Goal: Task Accomplishment & Management: Manage account settings

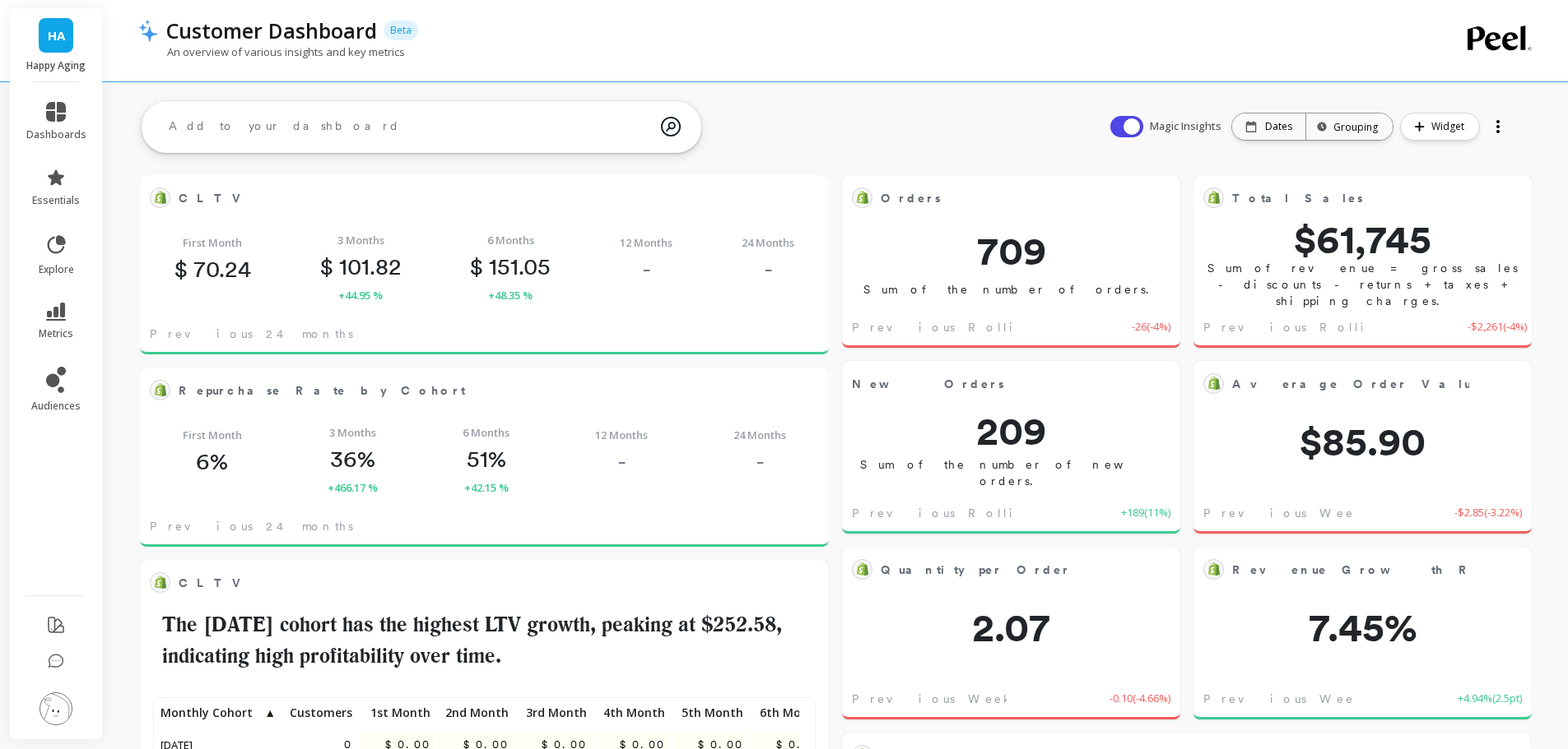
scroll to position [440, 630]
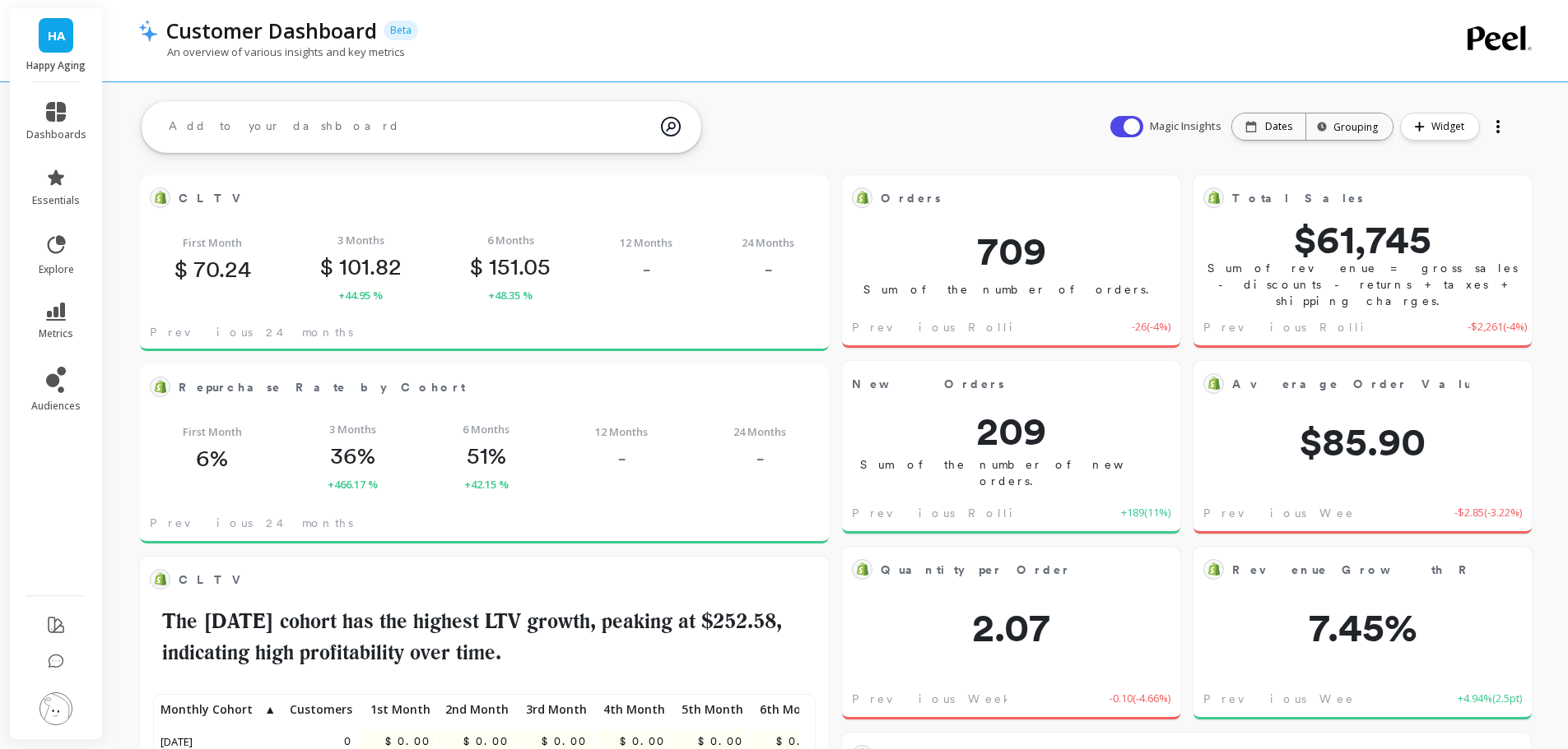
scroll to position [440, 630]
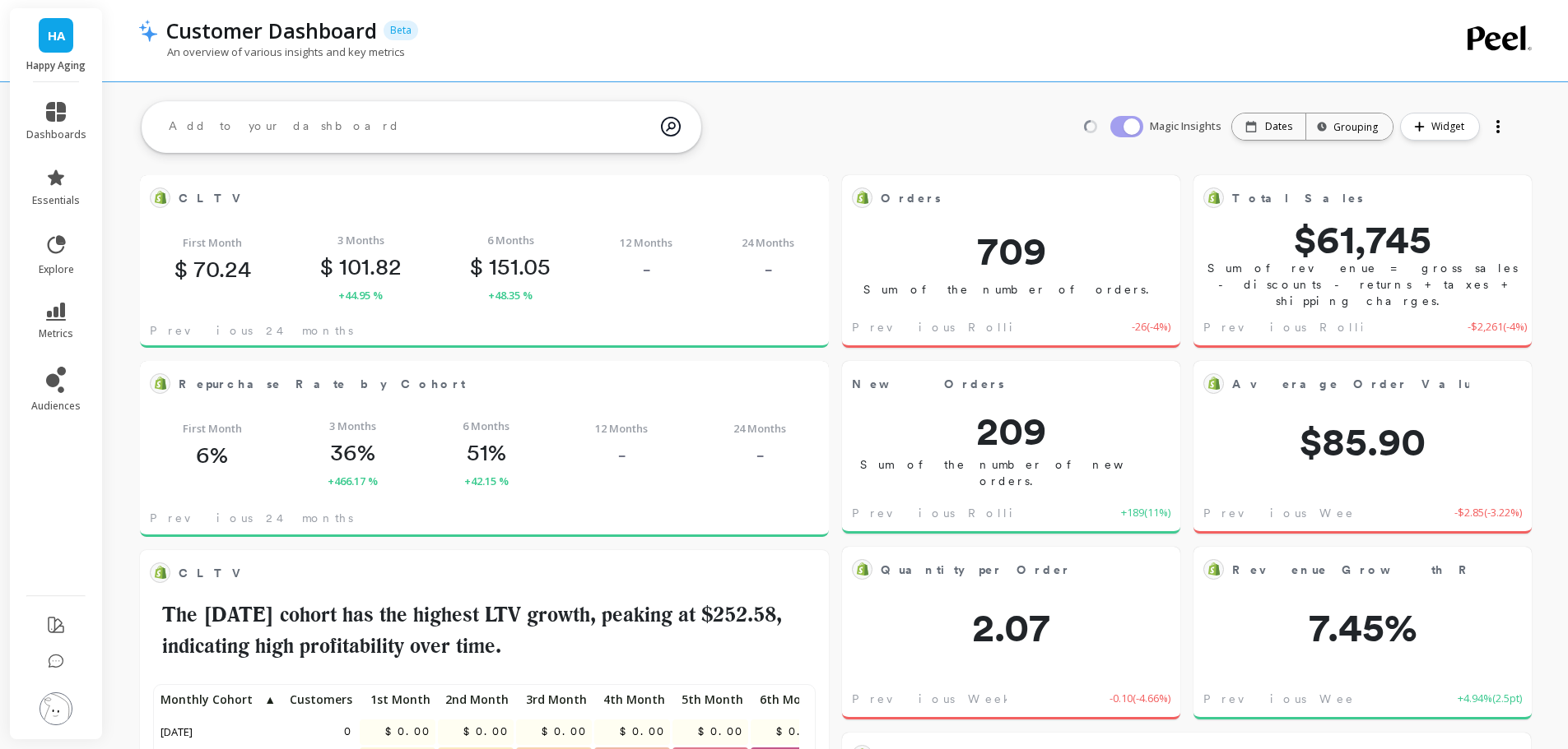
click at [51, 195] on span "essentials" at bounding box center [55, 201] width 48 height 14
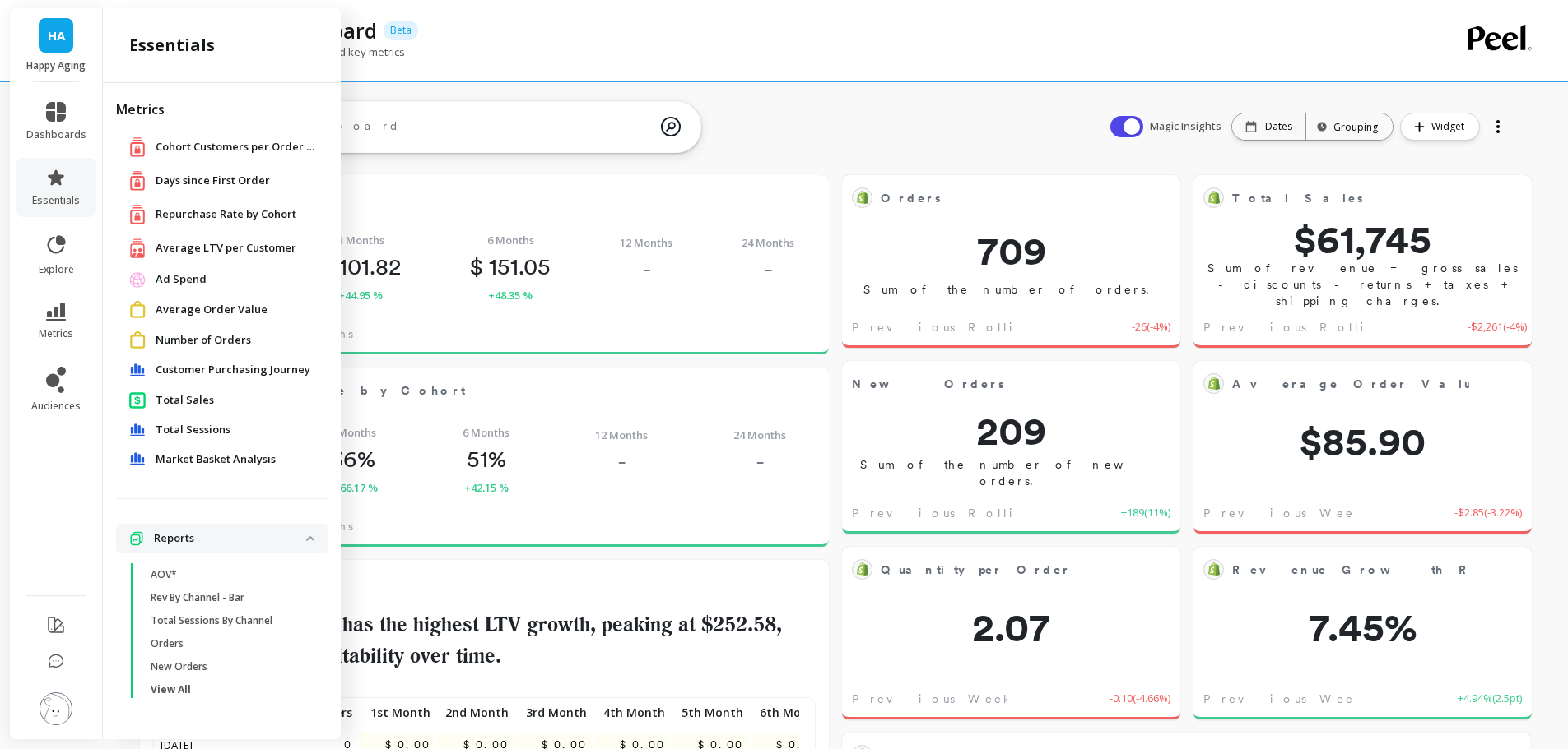
scroll to position [440, 630]
click at [63, 305] on icon at bounding box center [55, 311] width 19 height 18
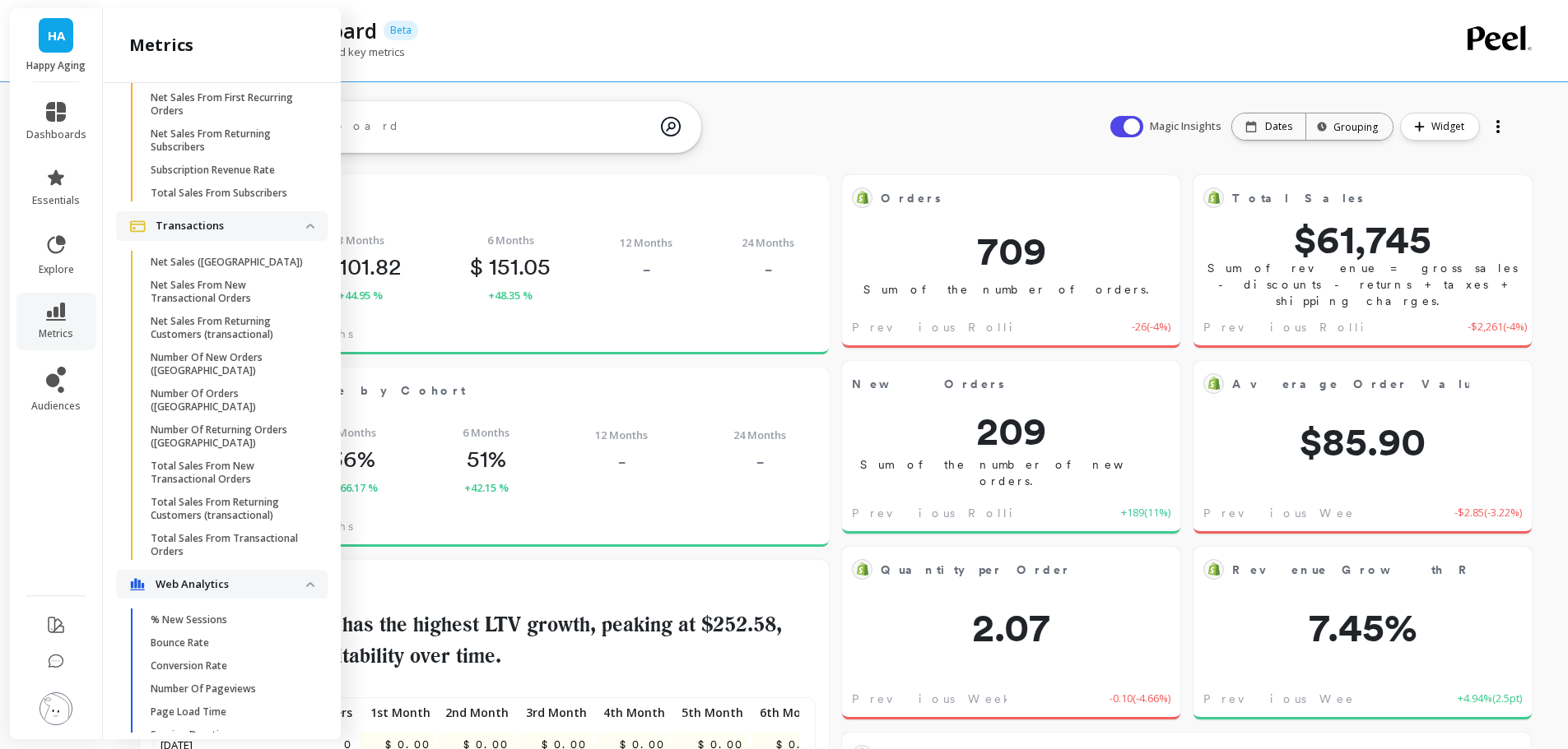
scroll to position [3863, 0]
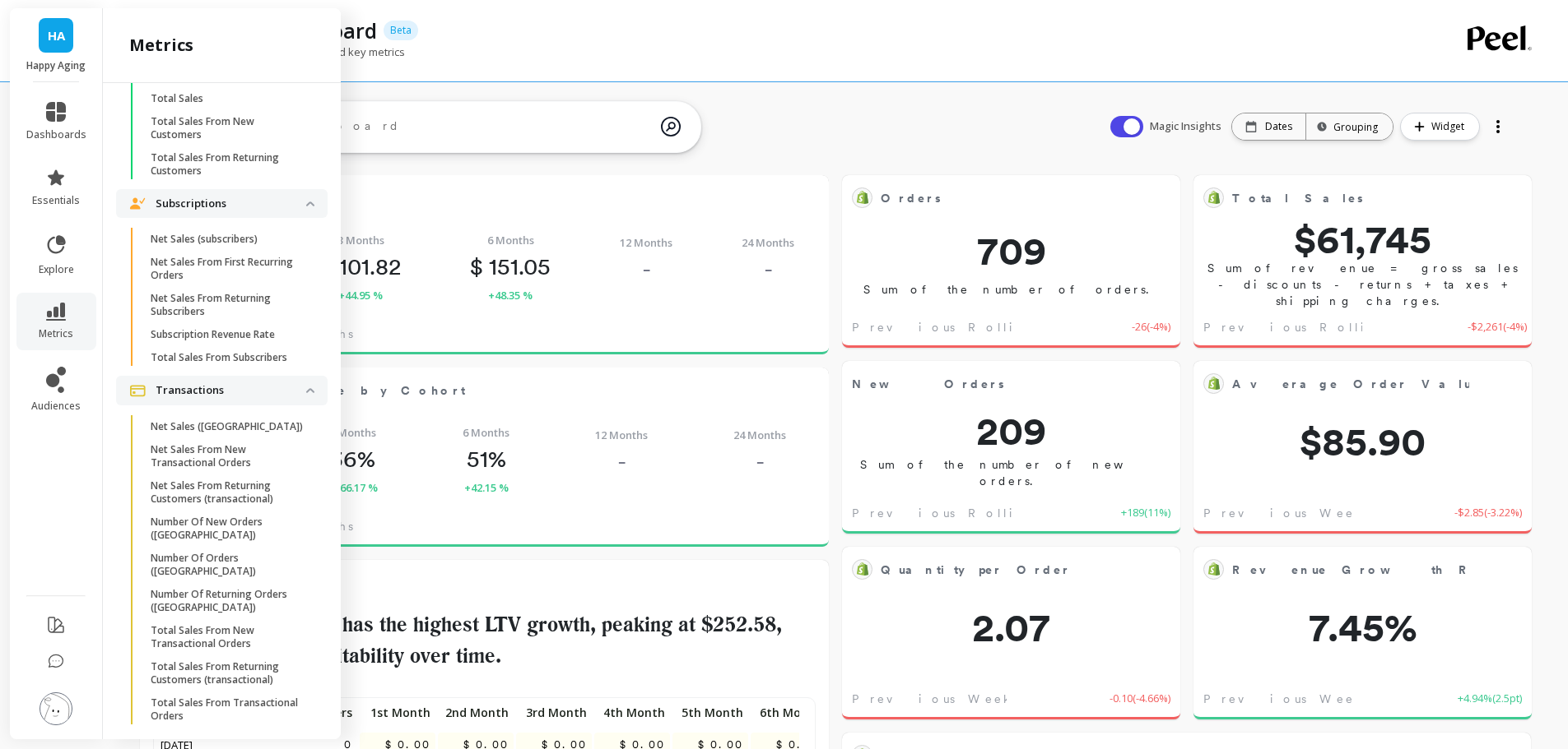
click at [59, 709] on img at bounding box center [56, 709] width 33 height 33
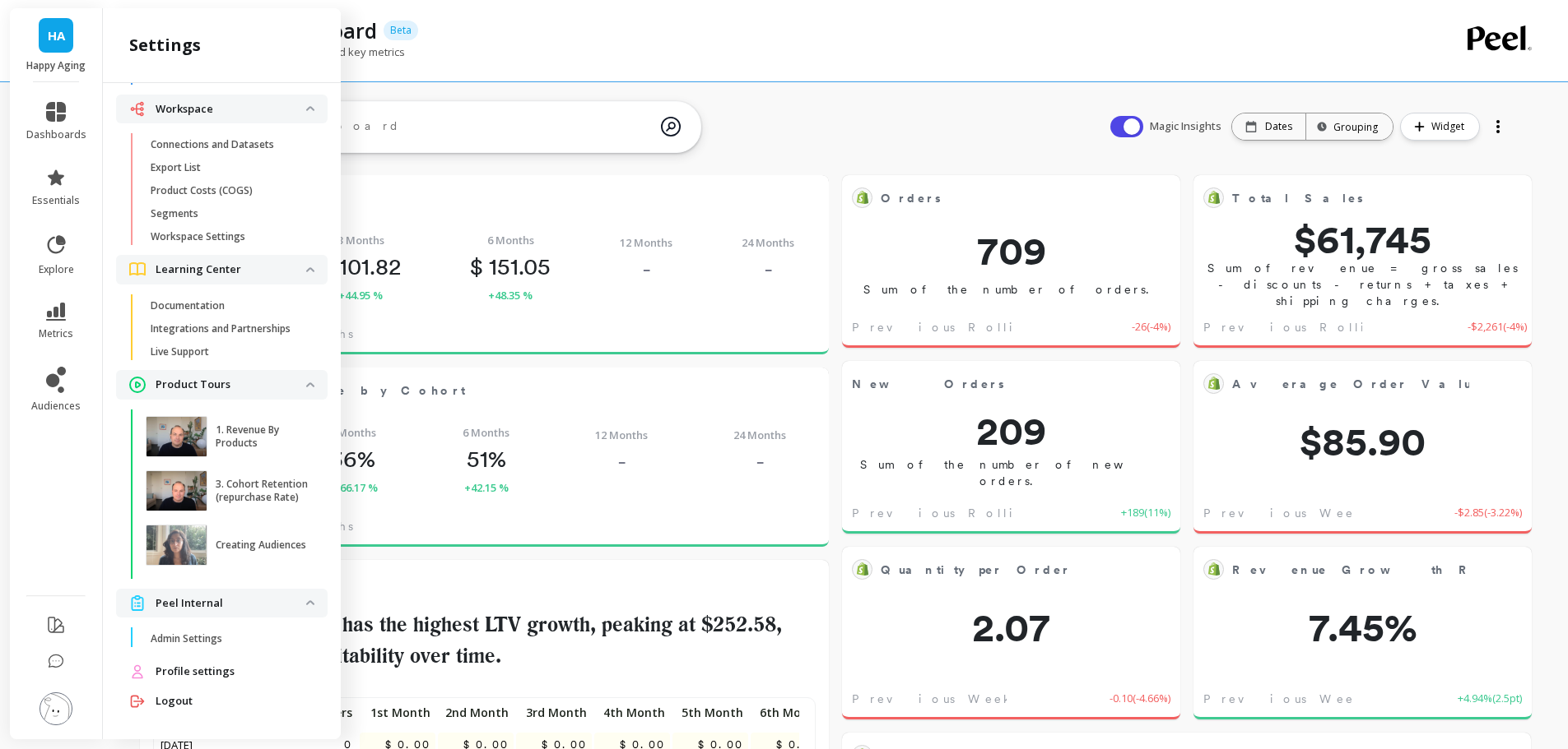
scroll to position [0, 0]
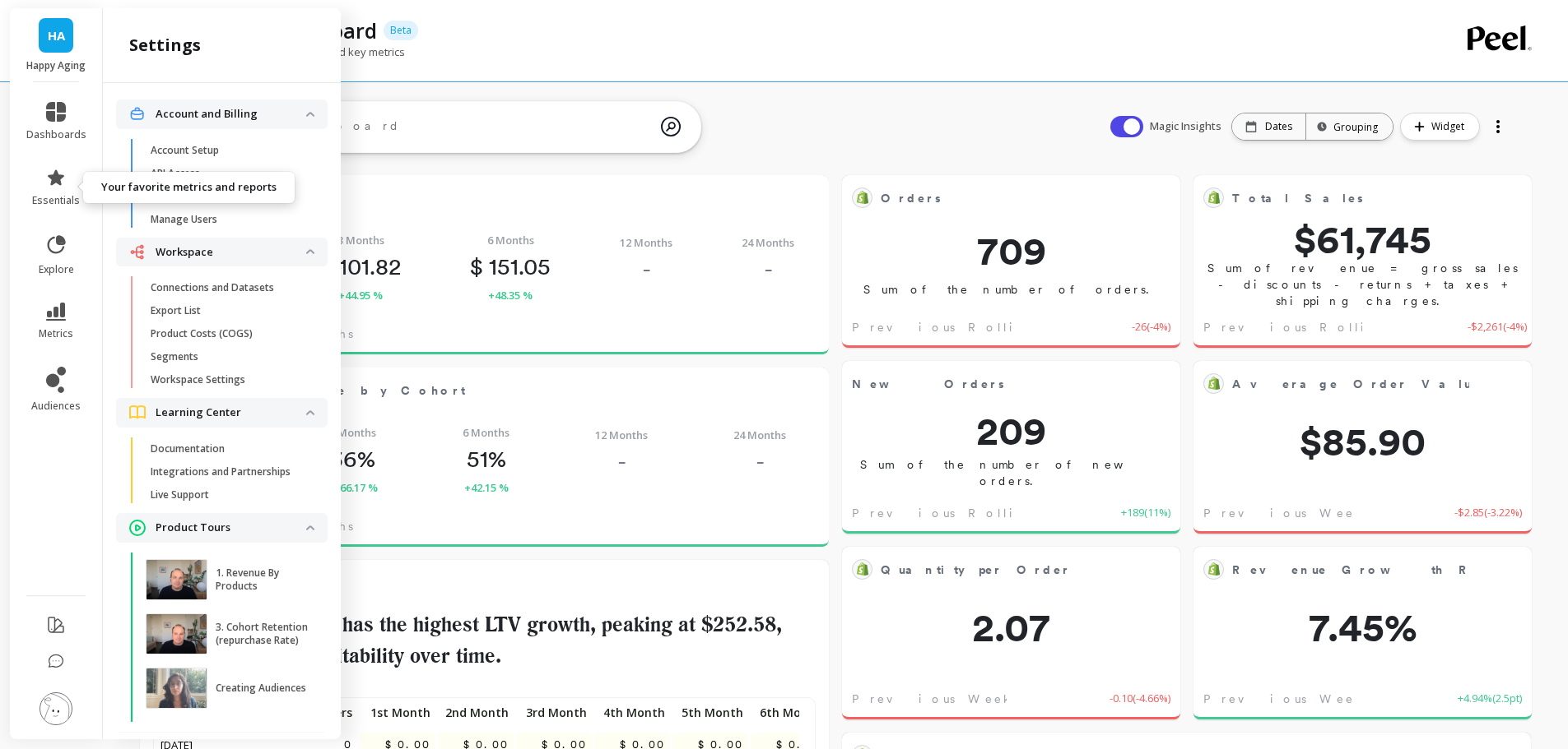
click at [44, 193] on link "essentials" at bounding box center [56, 188] width 60 height 40
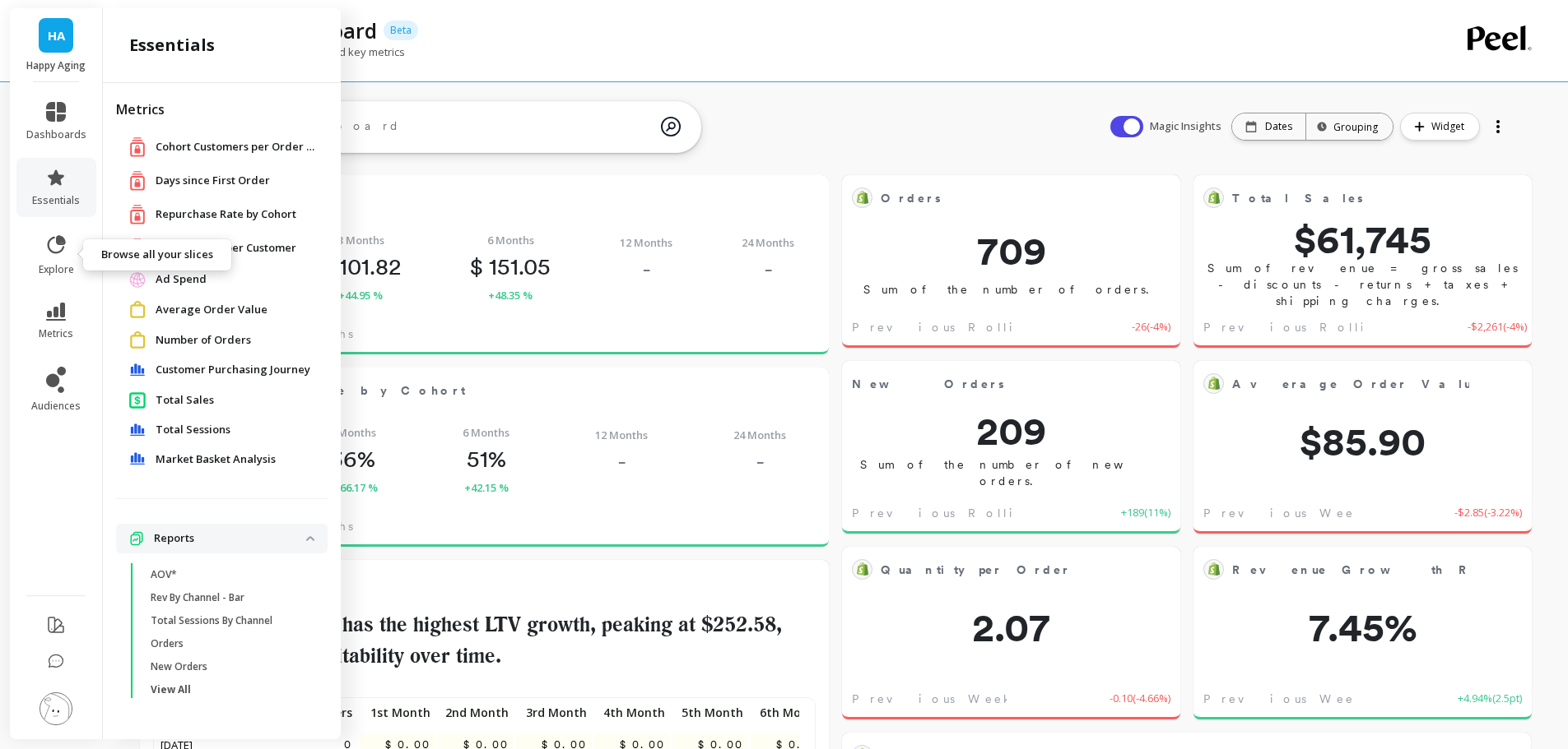
click at [59, 242] on icon at bounding box center [61, 241] width 8 height 8
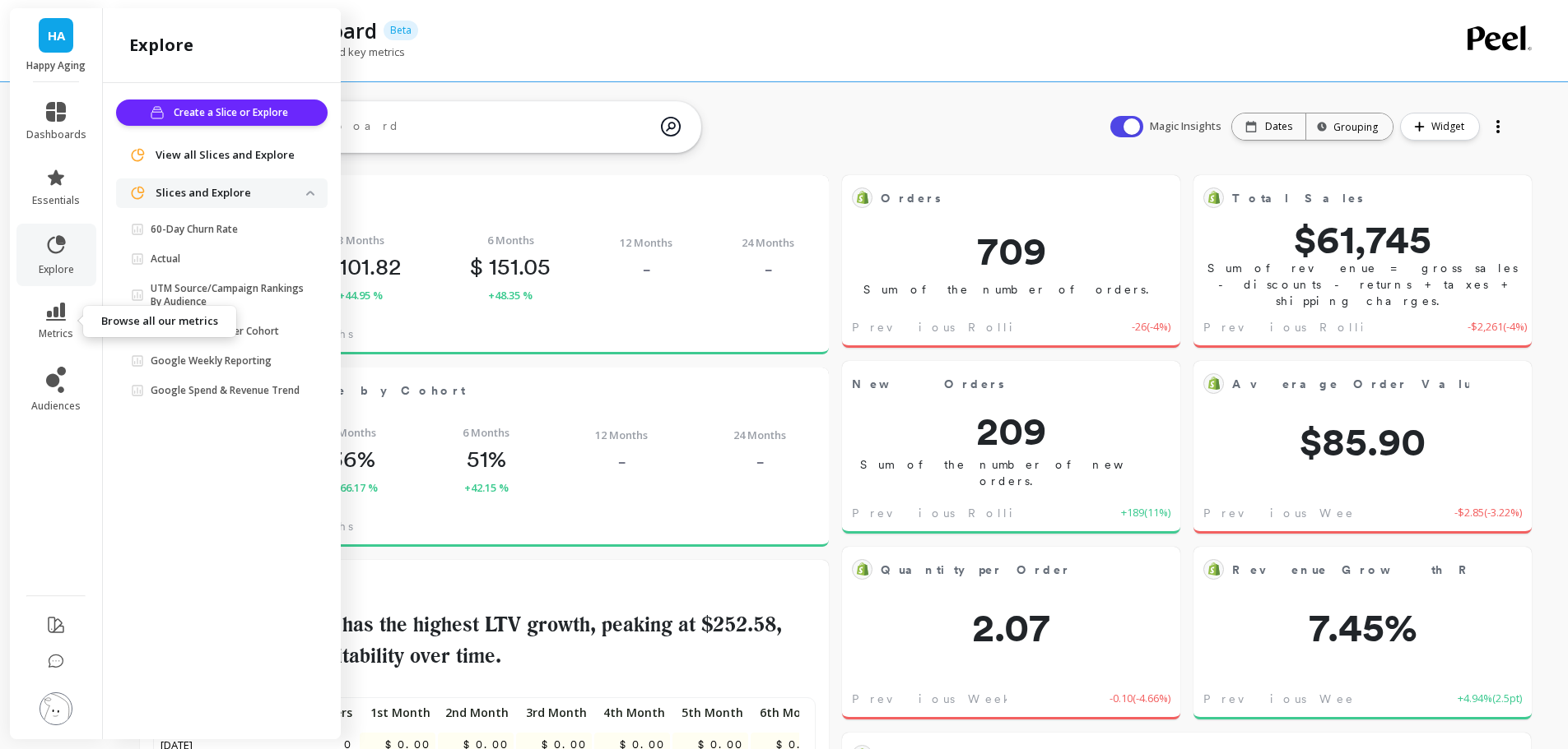
click at [64, 319] on icon at bounding box center [55, 311] width 19 height 18
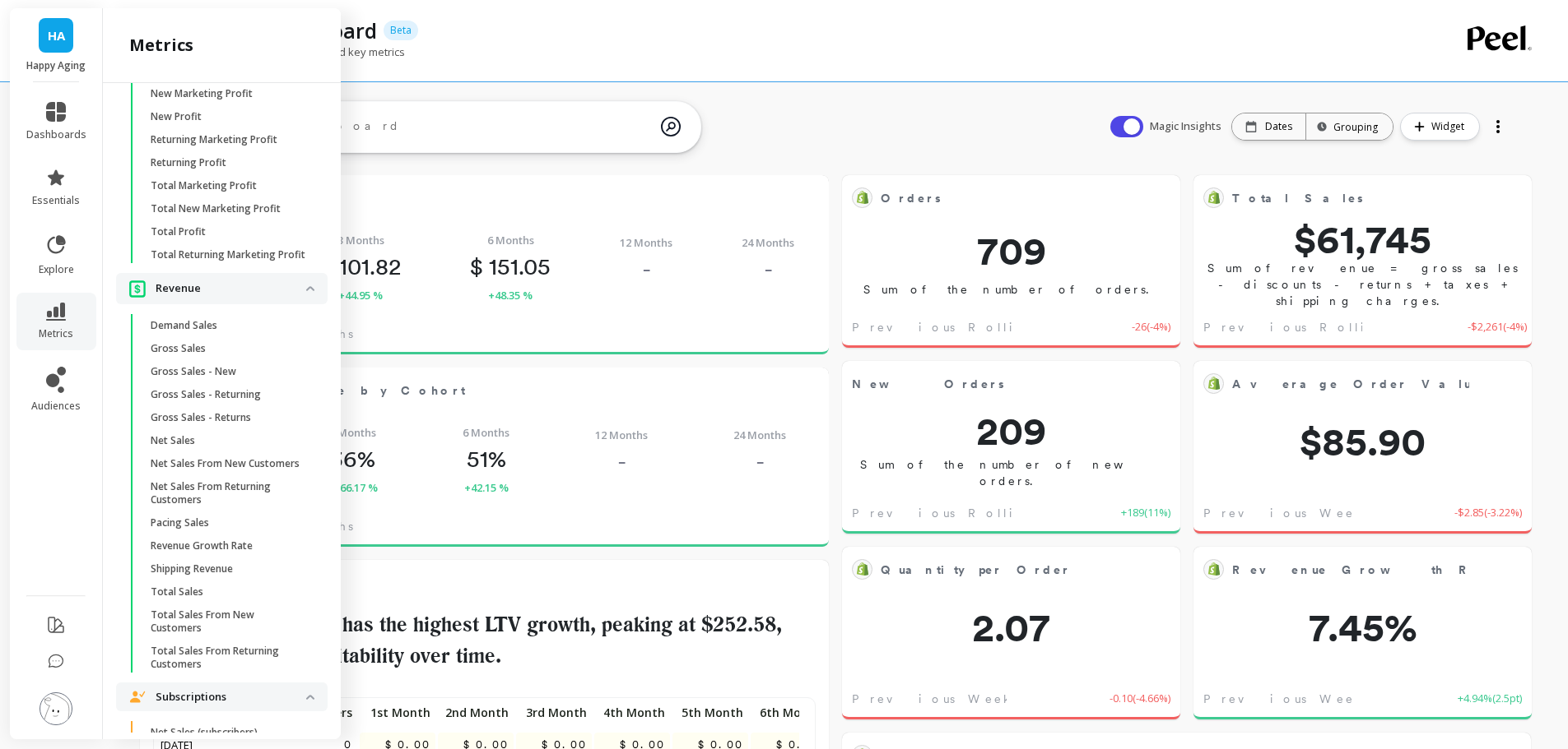
scroll to position [3235, 0]
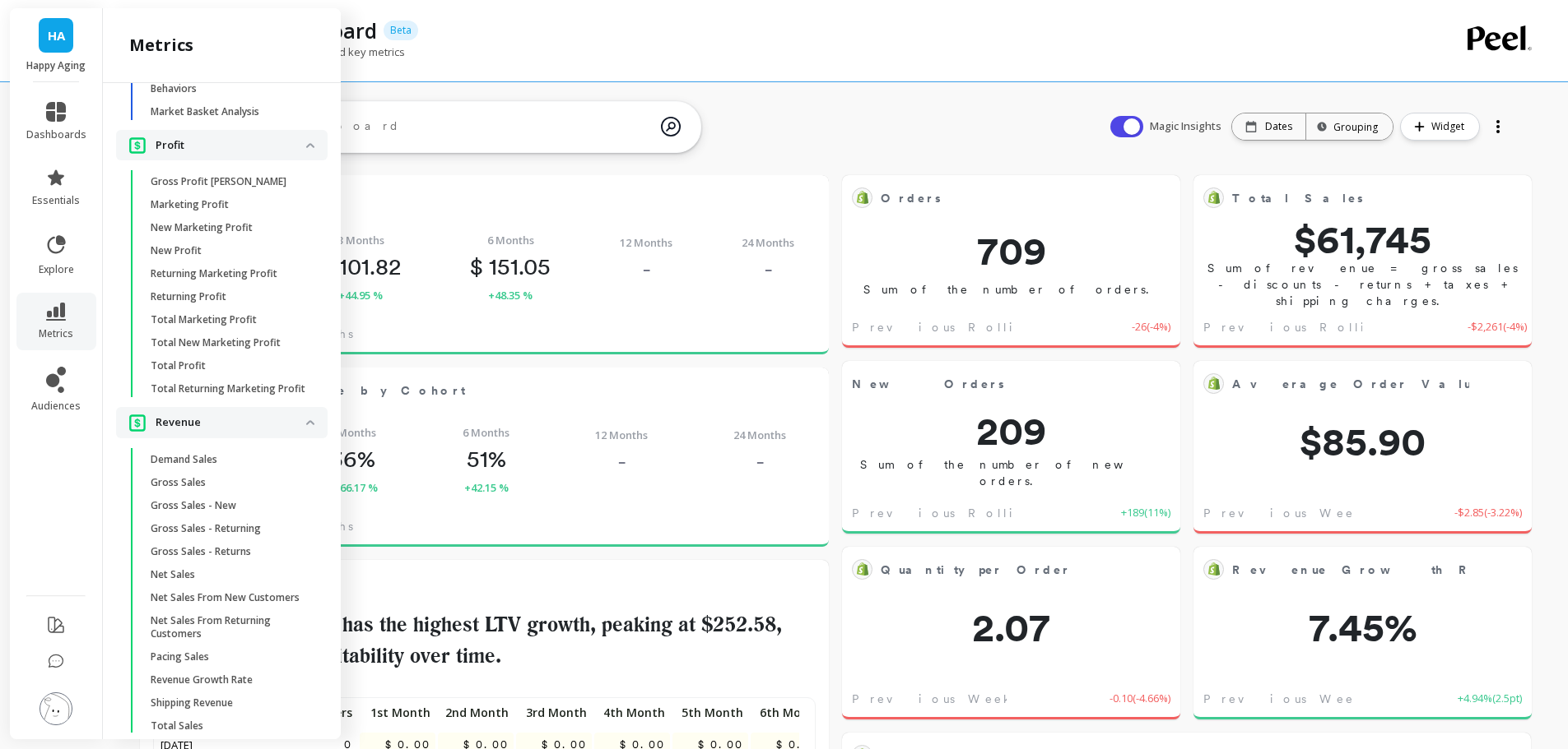
click at [48, 724] on button at bounding box center [56, 710] width 33 height 35
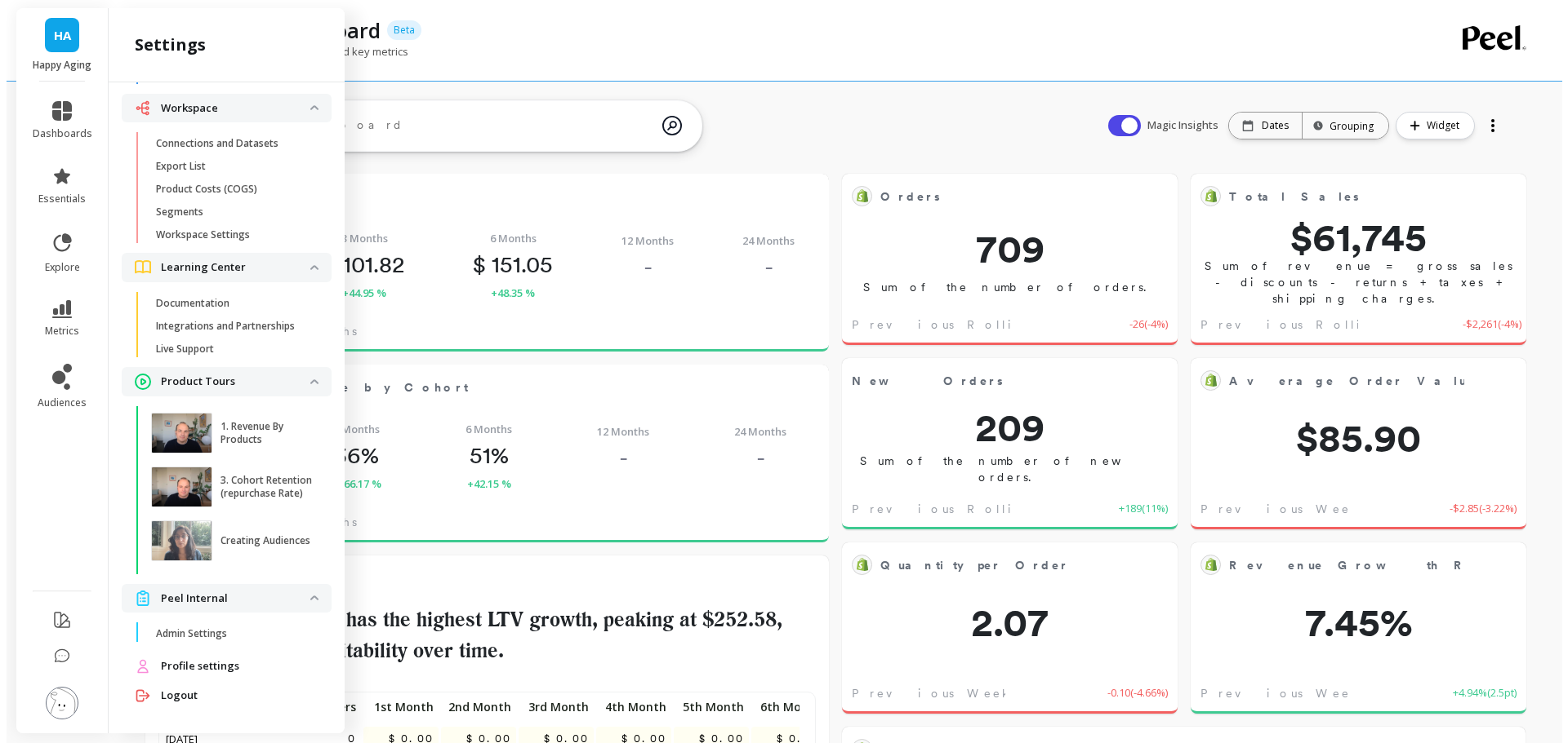
scroll to position [0, 0]
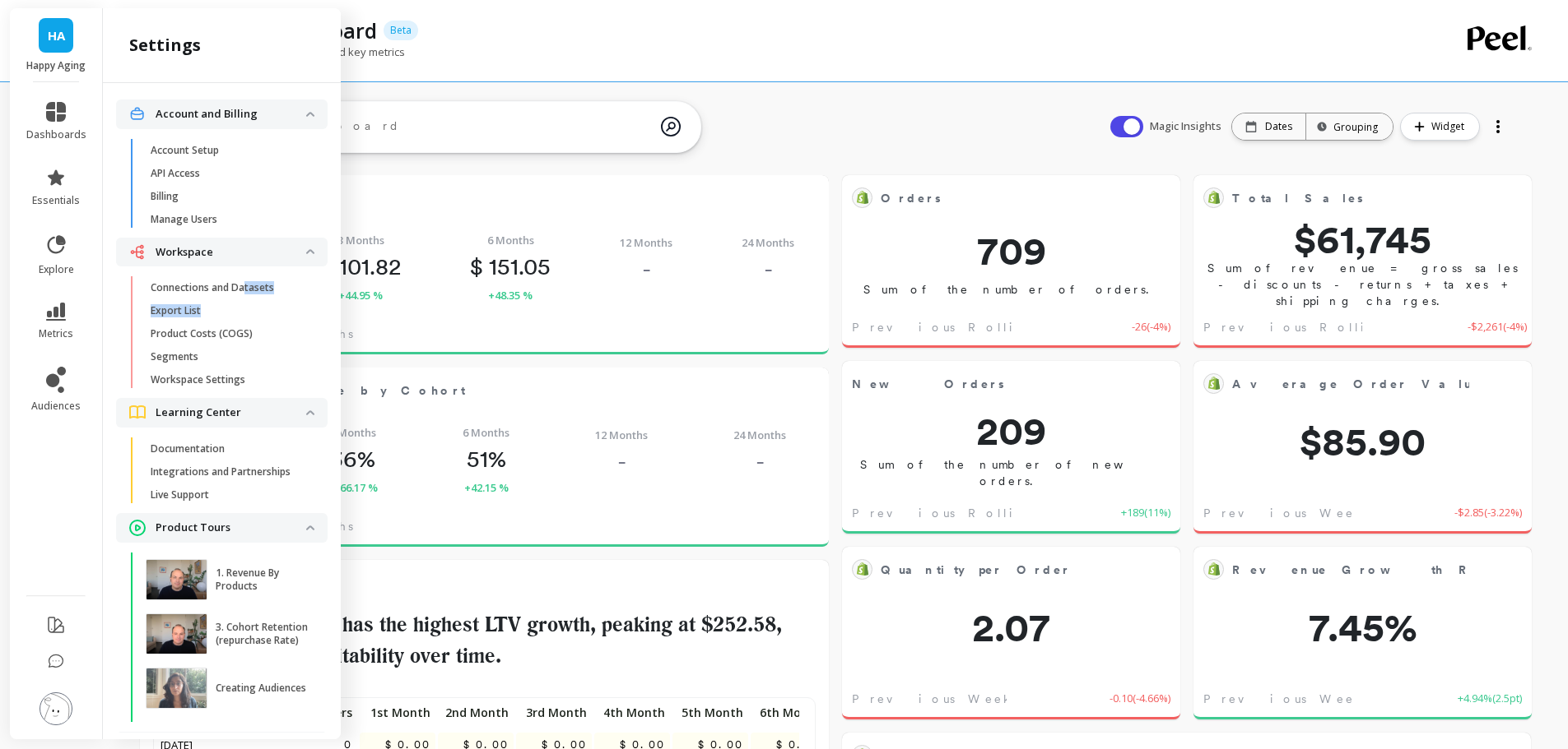
drag, startPoint x: 246, startPoint y: 303, endPoint x: 248, endPoint y: 291, distance: 12.2
click at [248, 291] on ul "Connections and Datasets Export List Product Costs (COGS) Segments Workspace Se…" at bounding box center [225, 337] width 205 height 122
click at [229, 288] on p "Connections and Datasets" at bounding box center [212, 288] width 124 height 14
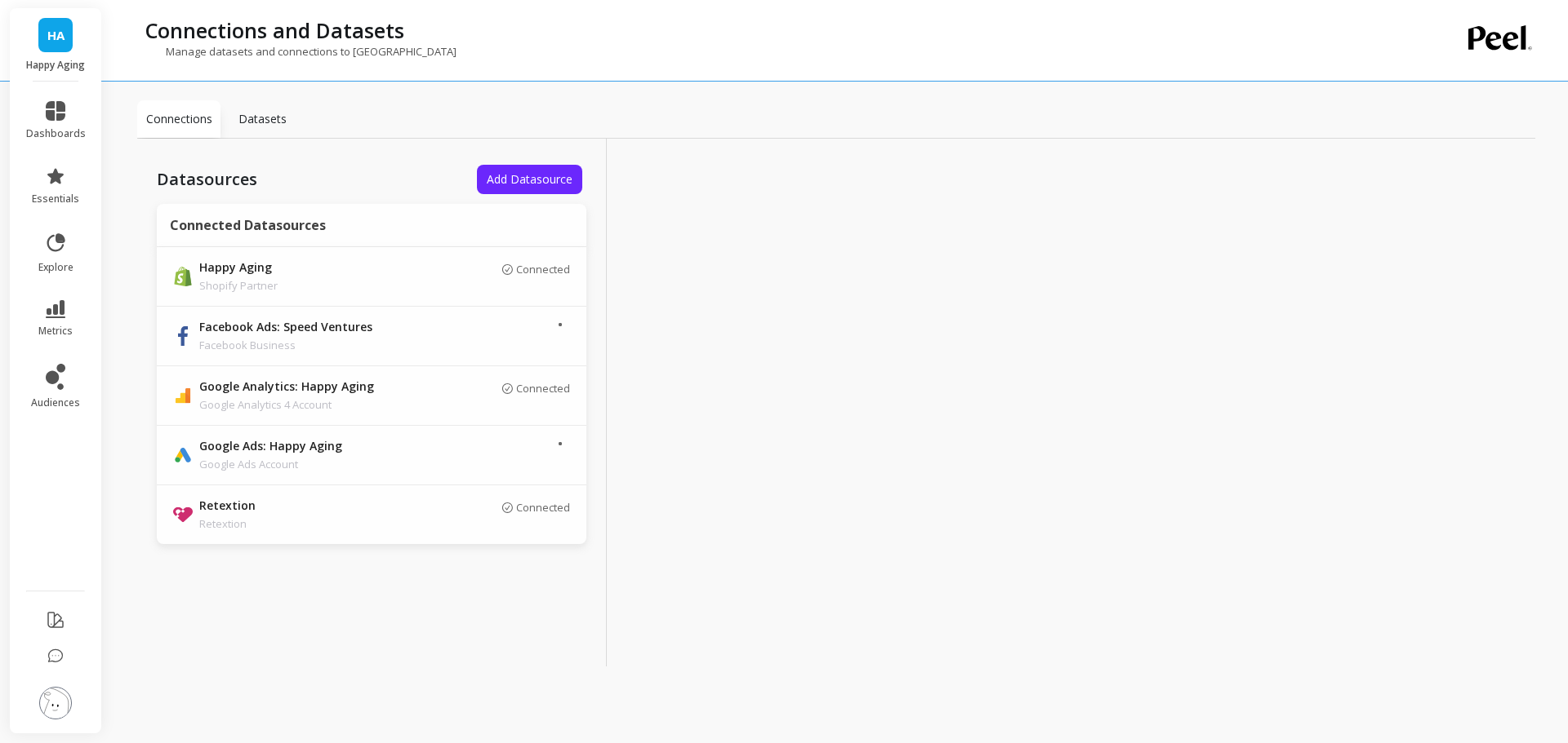
click at [462, 505] on div "Connected" at bounding box center [501, 514] width 139 height 28
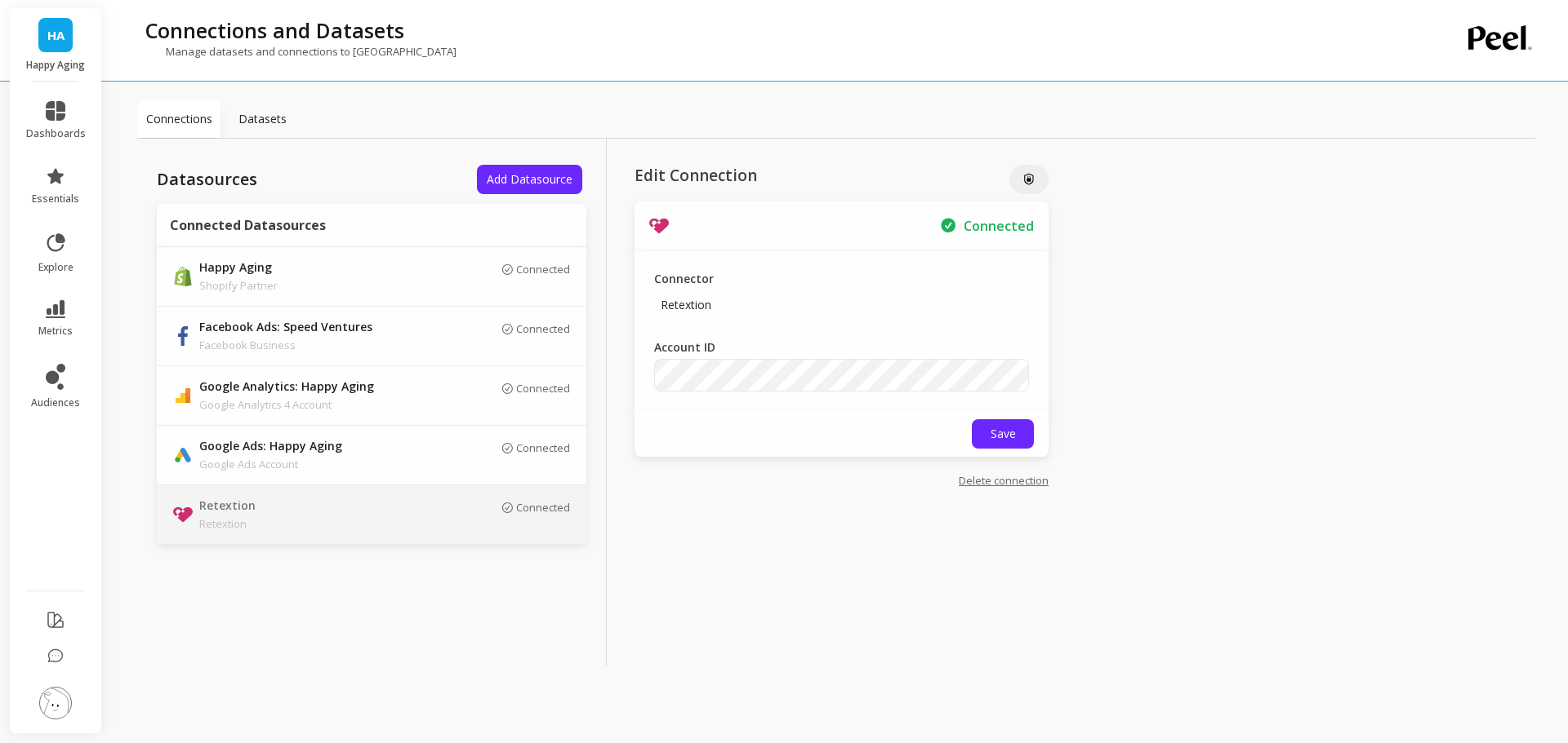
click at [995, 482] on link "Delete connection" at bounding box center [1003, 480] width 90 height 14
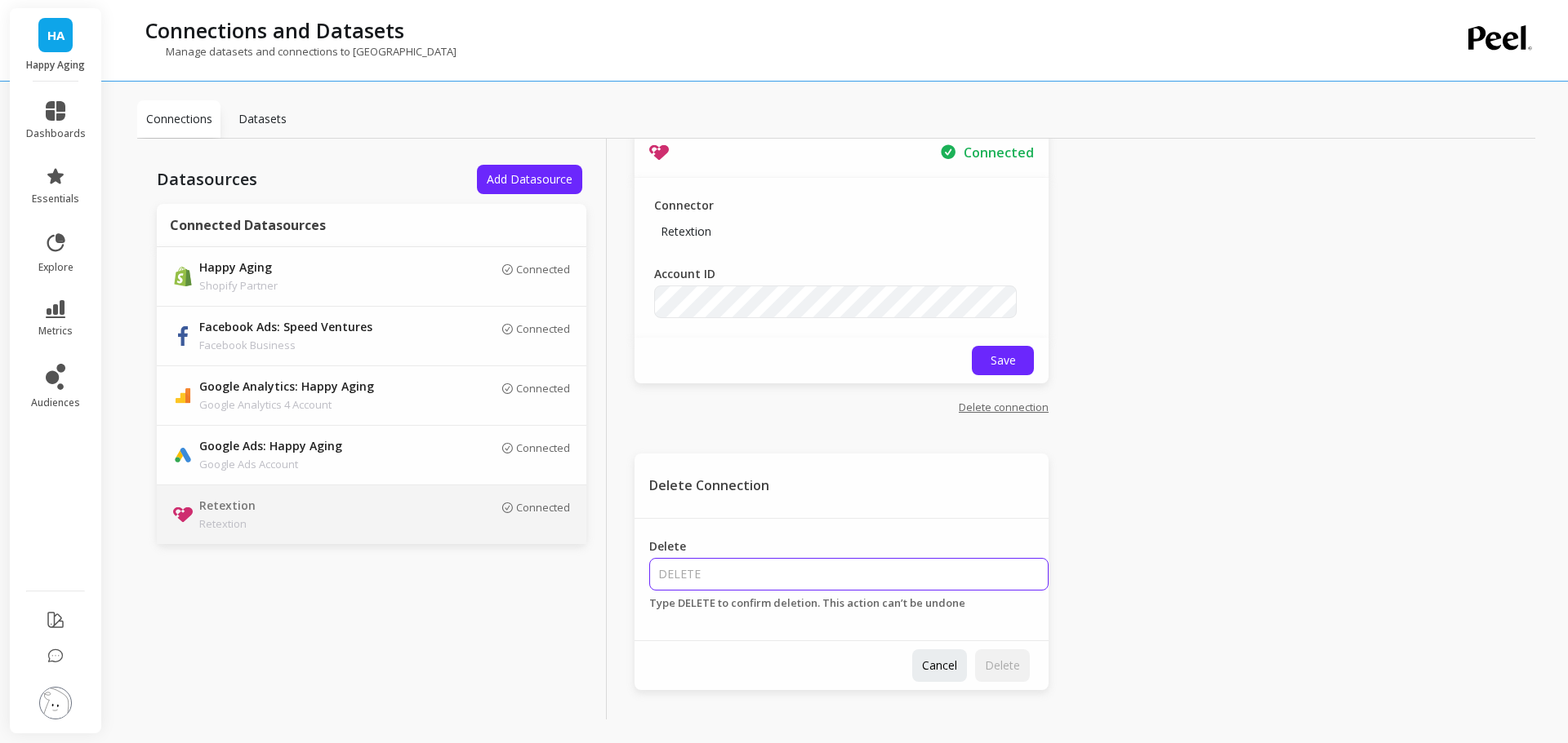
click at [772, 569] on input "Delete" at bounding box center [849, 574] width 400 height 33
type input "DELETE"
click at [987, 664] on span "Delete" at bounding box center [1002, 666] width 35 height 15
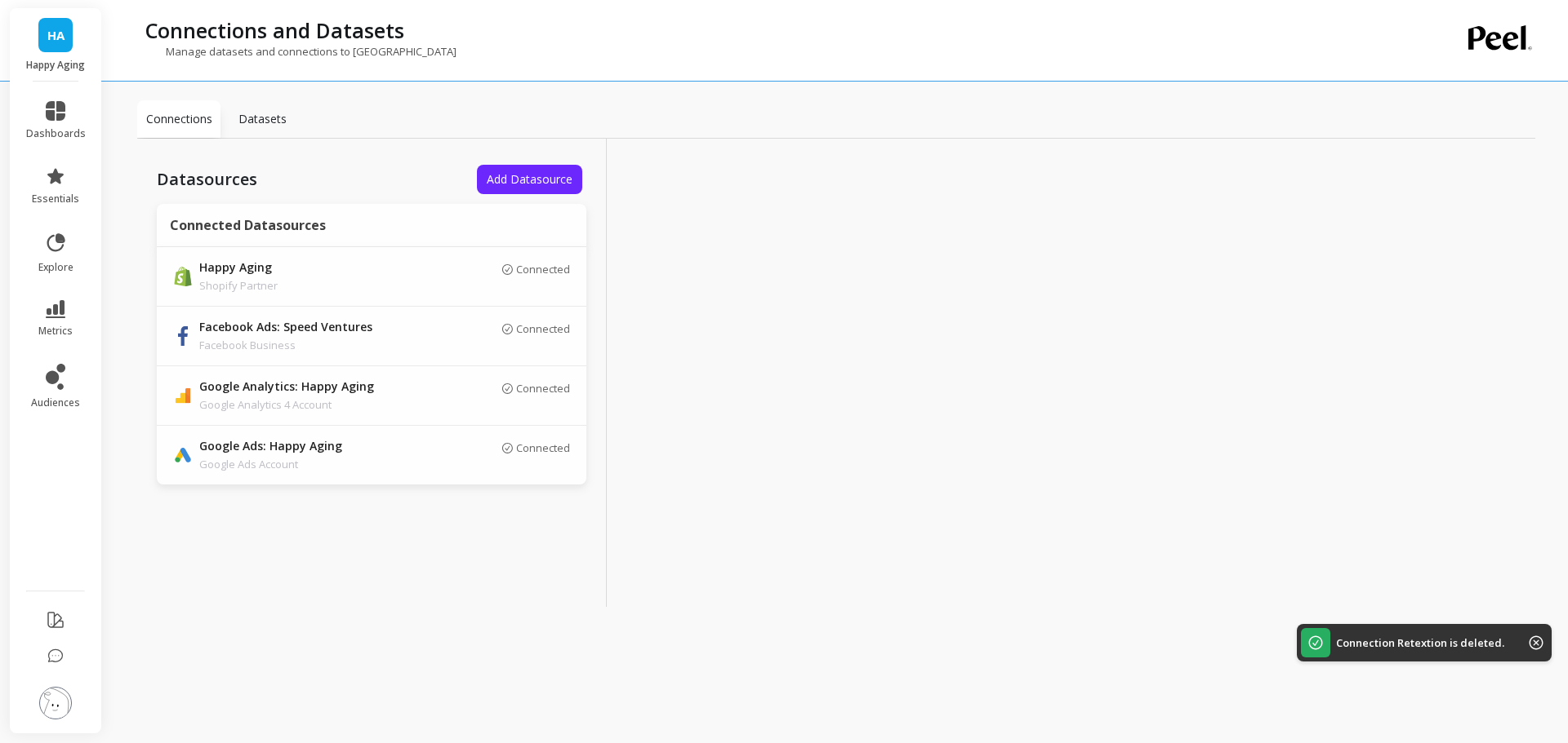
click at [509, 179] on span "Add Datasource" at bounding box center [529, 179] width 86 height 15
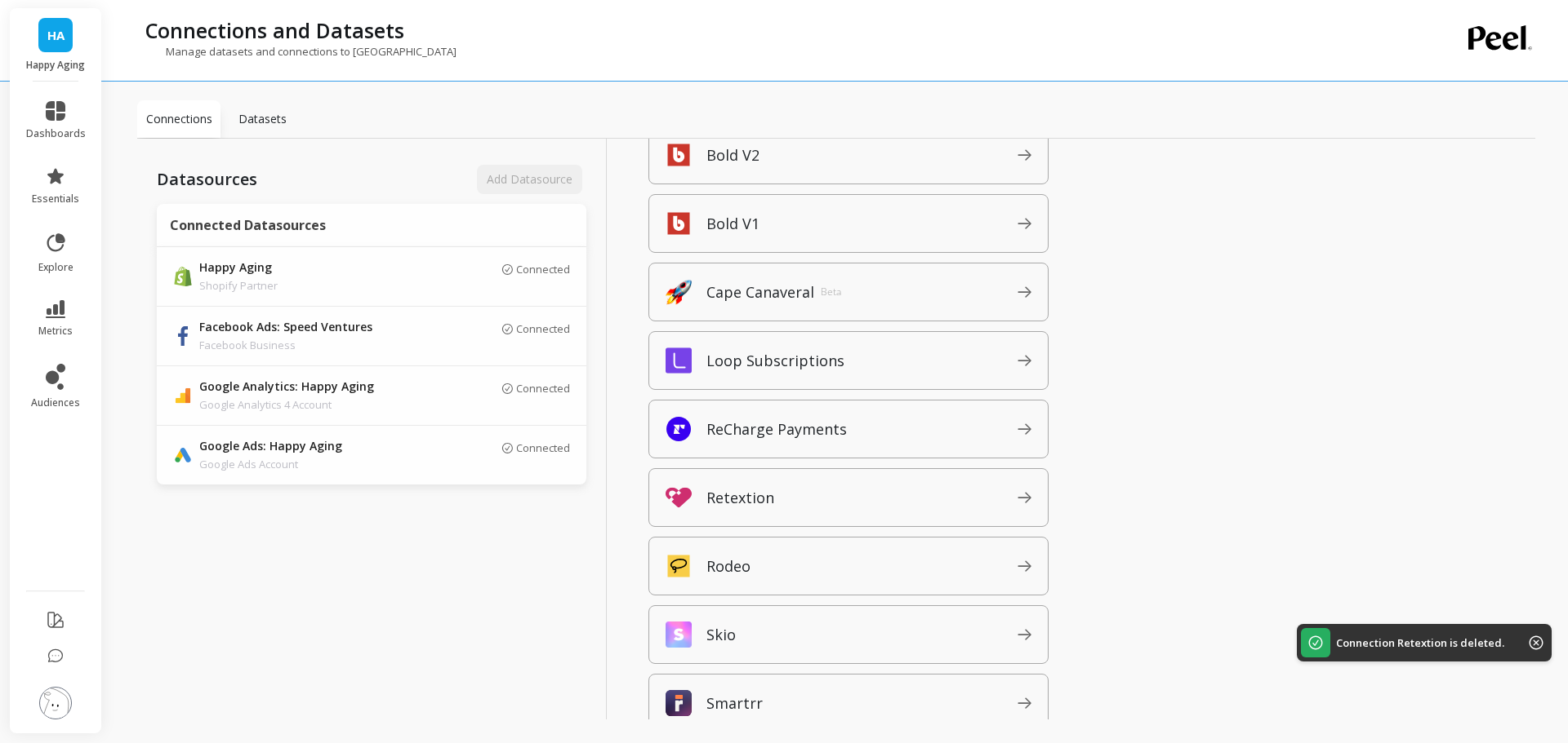
scroll to position [1468, 0]
click at [801, 510] on div "Retextion" at bounding box center [848, 497] width 400 height 59
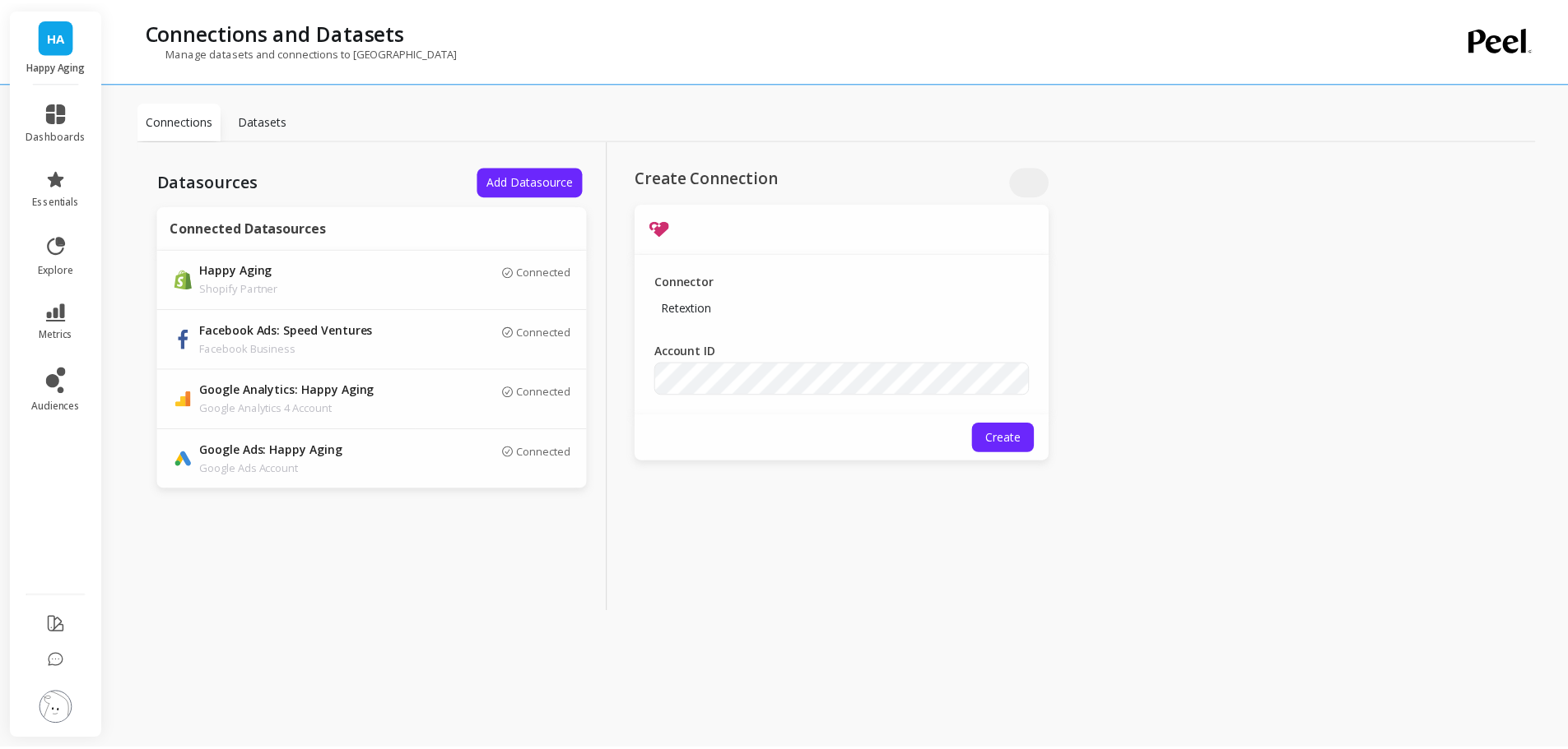
scroll to position [0, 0]
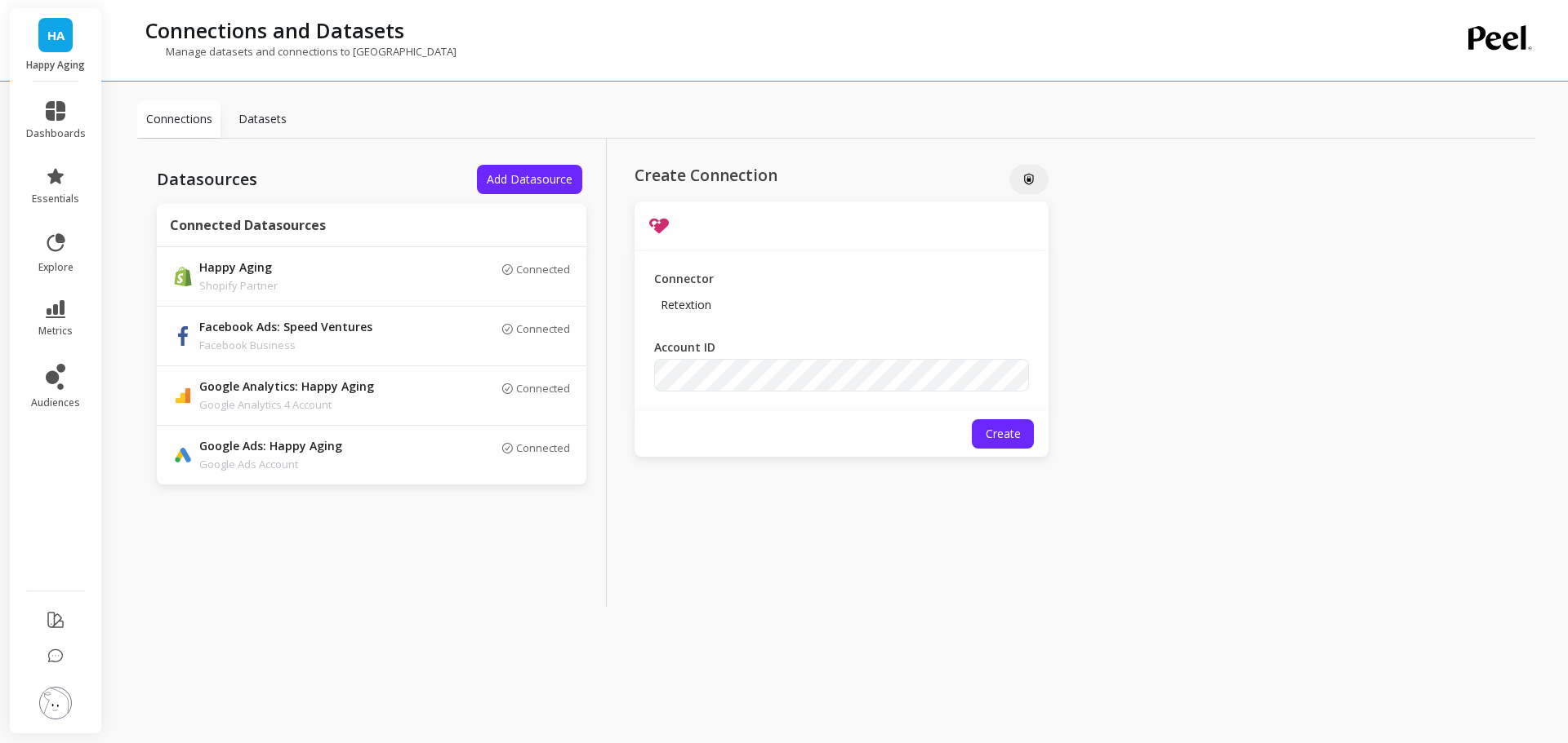
click at [1004, 430] on span "Create" at bounding box center [1003, 433] width 35 height 15
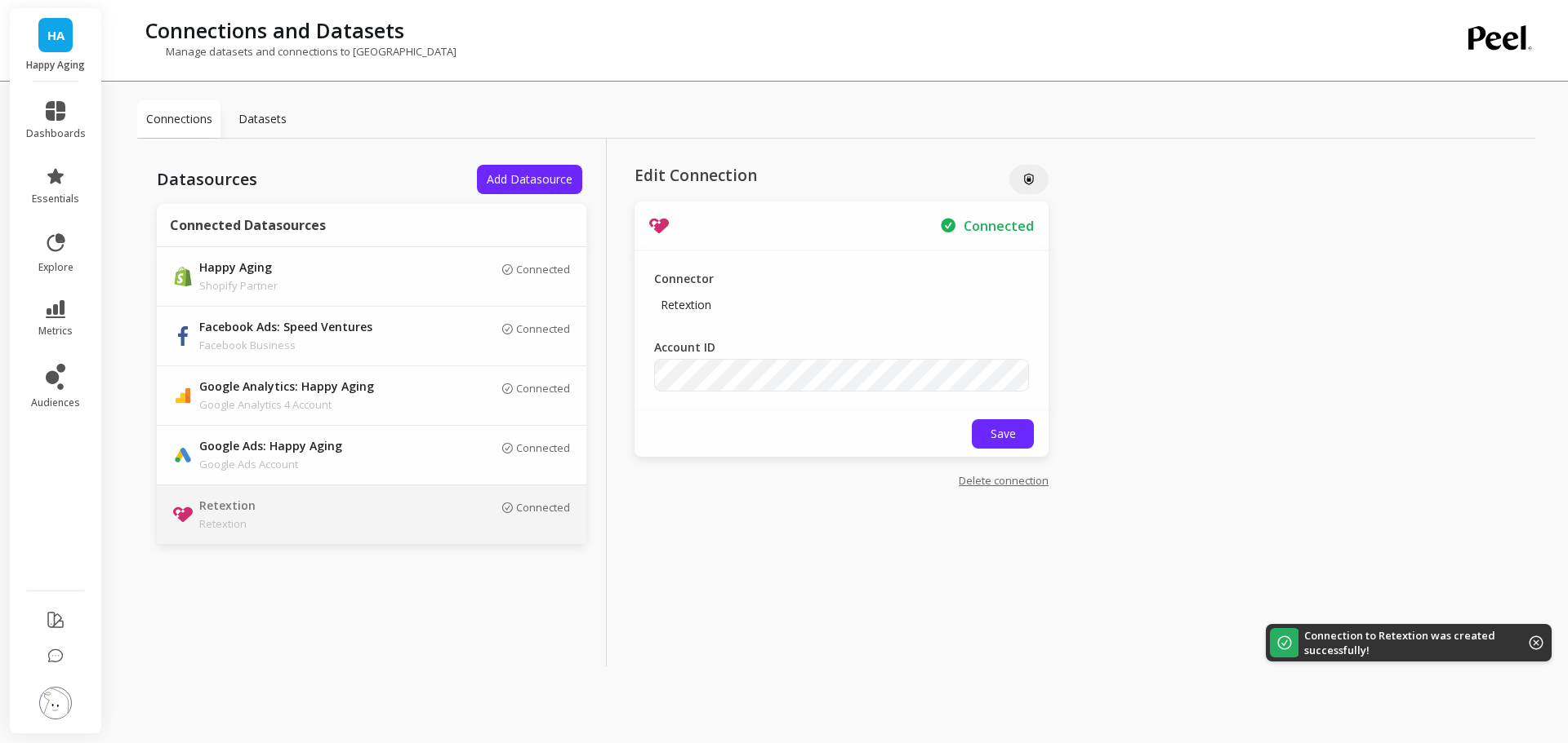
click at [66, 118] on link "dashboards" at bounding box center [56, 121] width 60 height 40
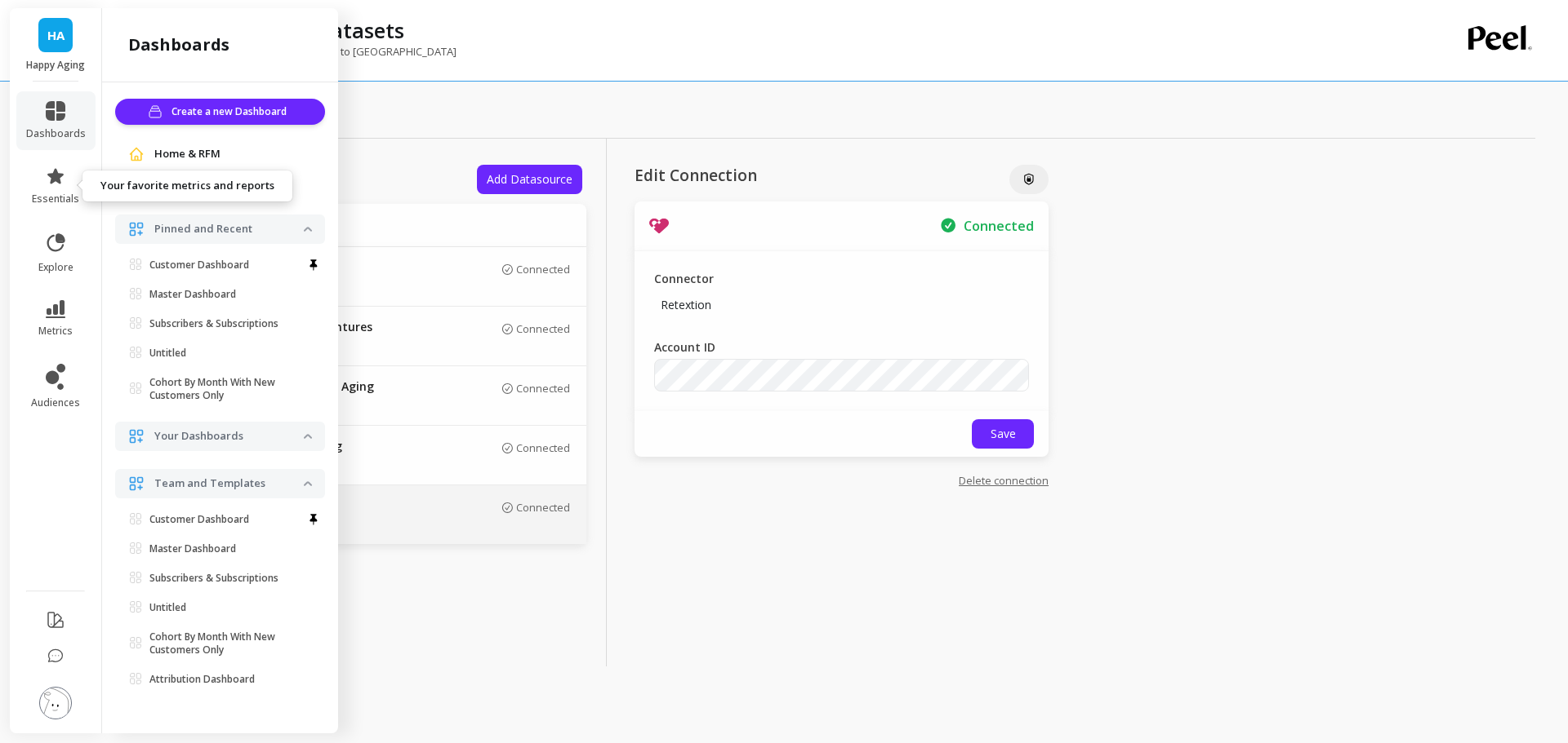
click at [45, 172] on icon at bounding box center [55, 177] width 19 height 19
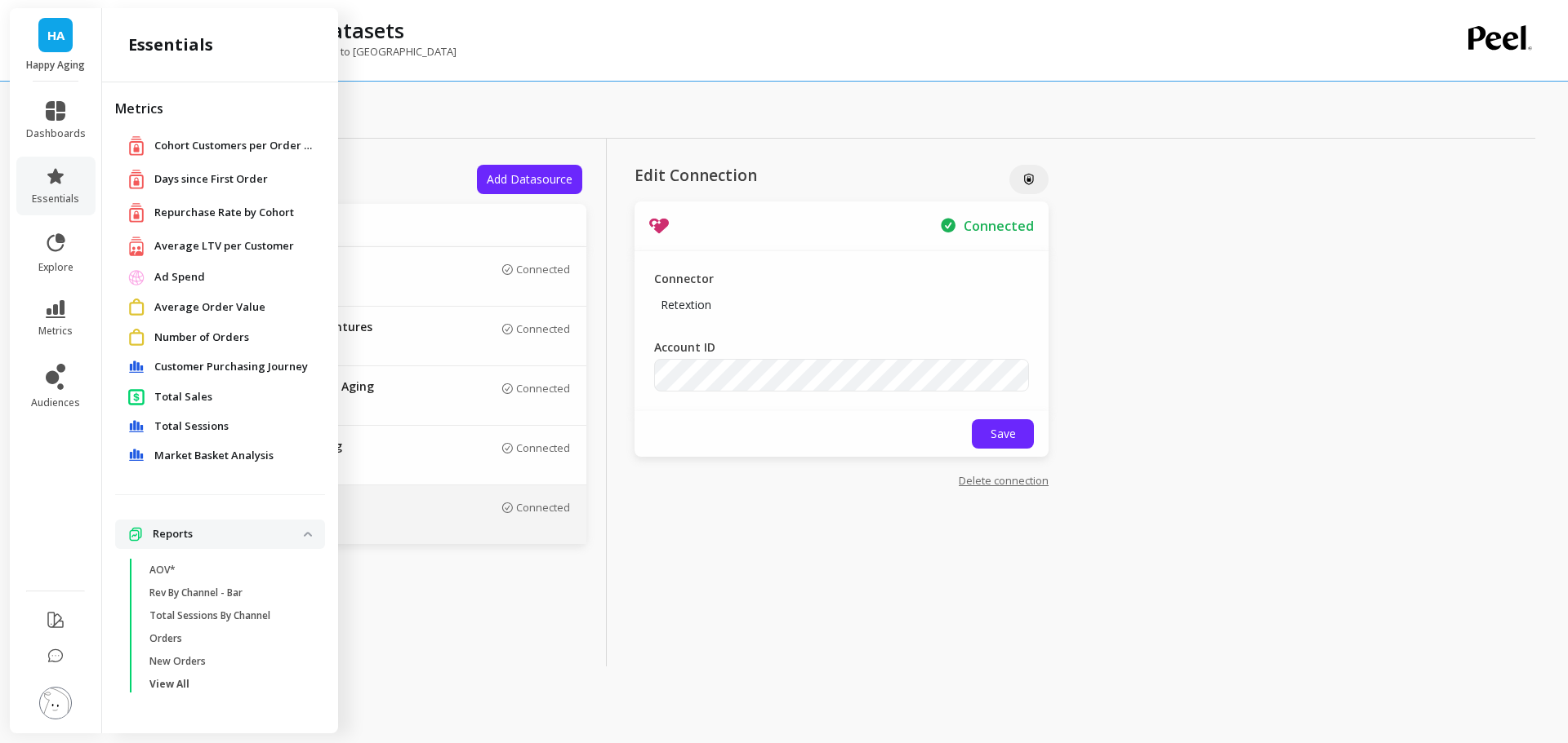
click at [209, 240] on span "Average LTV per Customer" at bounding box center [224, 246] width 140 height 16
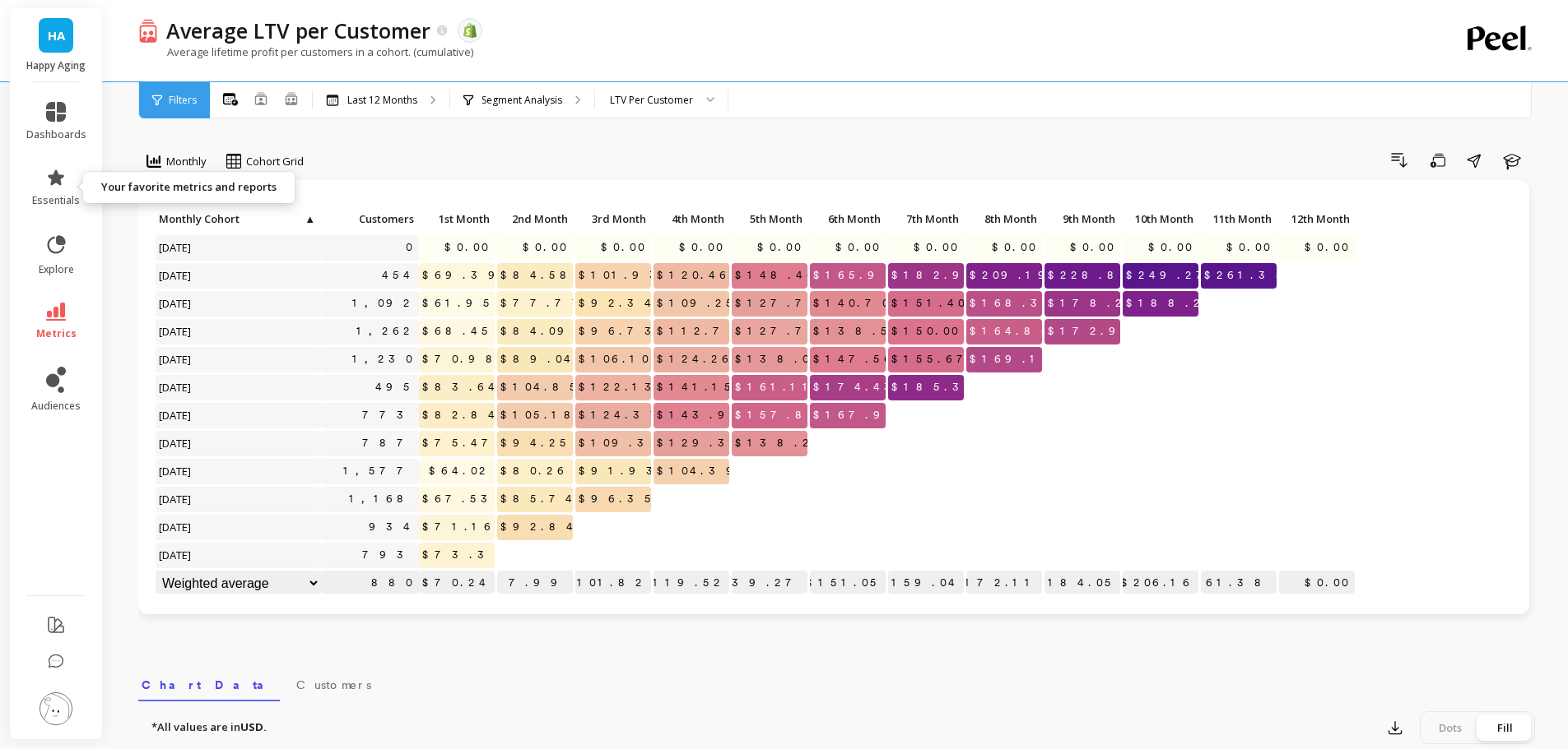
click at [53, 195] on span "essentials" at bounding box center [55, 201] width 48 height 14
